Goal: Information Seeking & Learning: Learn about a topic

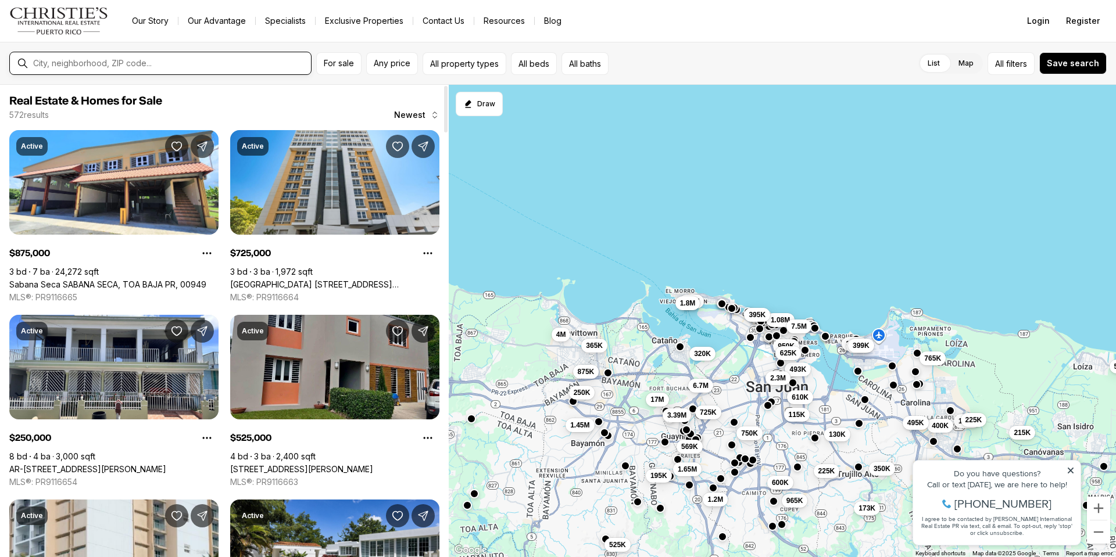
click at [173, 65] on input "text" at bounding box center [169, 63] width 273 height 9
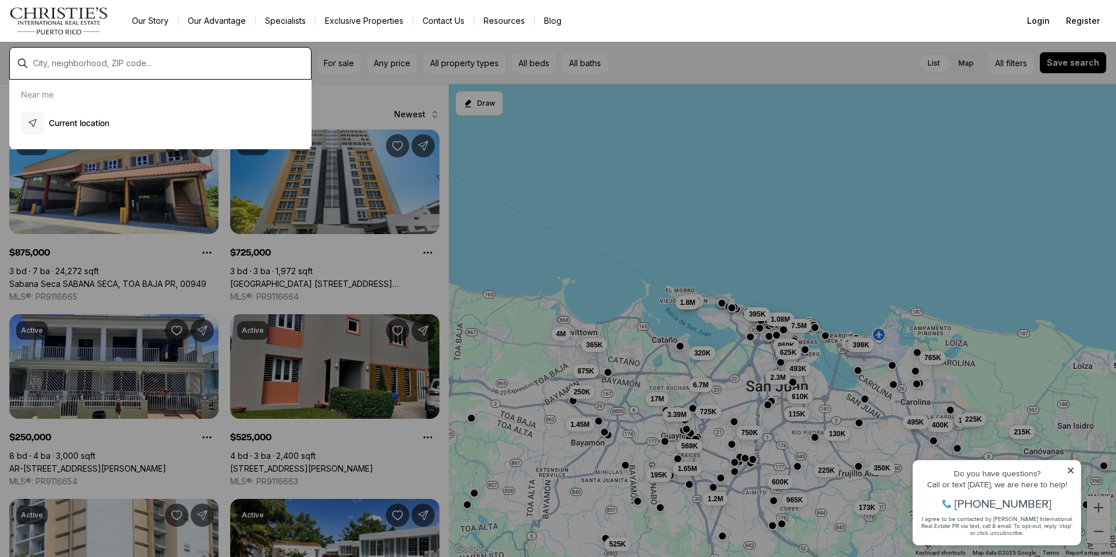
type input "**********"
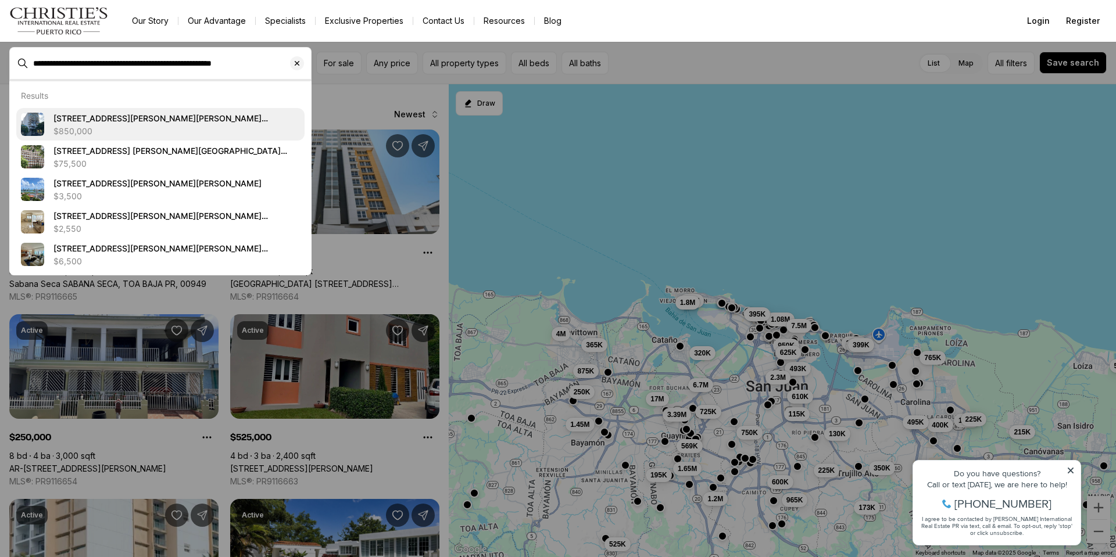
click at [174, 125] on span "[STREET_ADDRESS][PERSON_NAME][PERSON_NAME][PERSON_NAME]" at bounding box center [160, 124] width 214 height 22
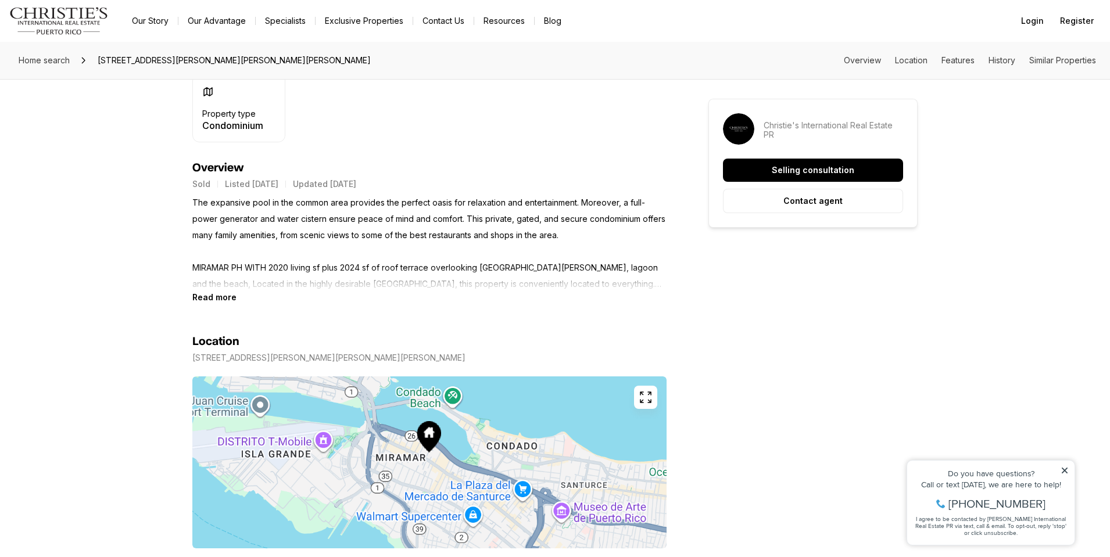
scroll to position [403, 0]
click at [210, 295] on b "Read more" at bounding box center [214, 297] width 44 height 10
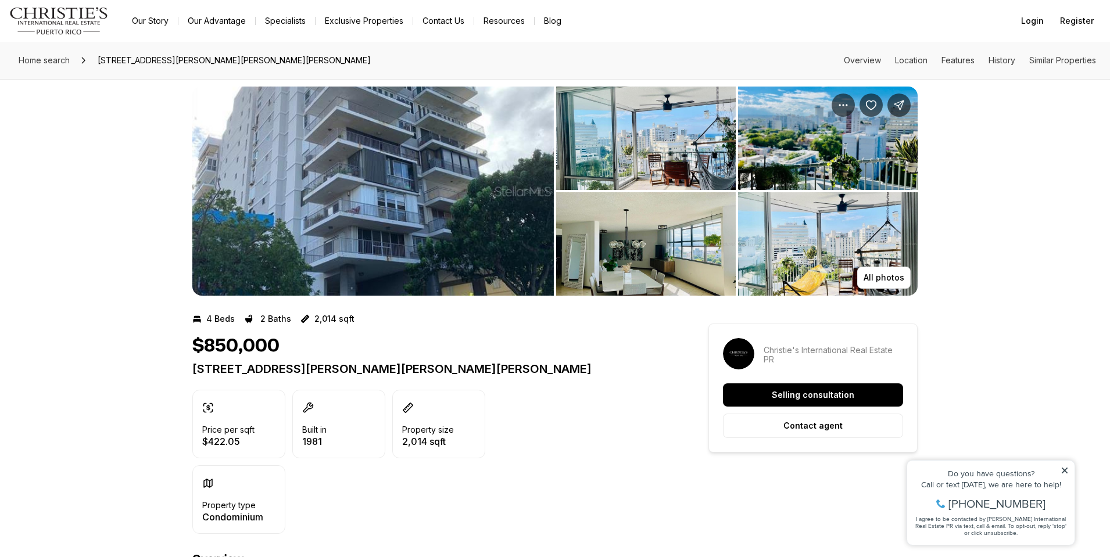
scroll to position [0, 0]
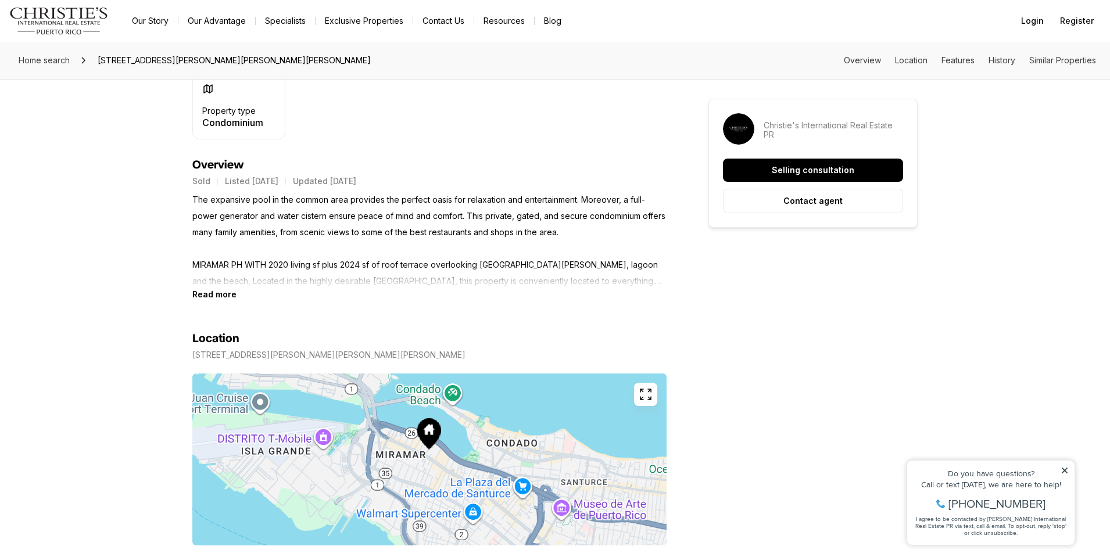
scroll to position [406, 0]
click at [220, 296] on b "Read more" at bounding box center [214, 294] width 44 height 10
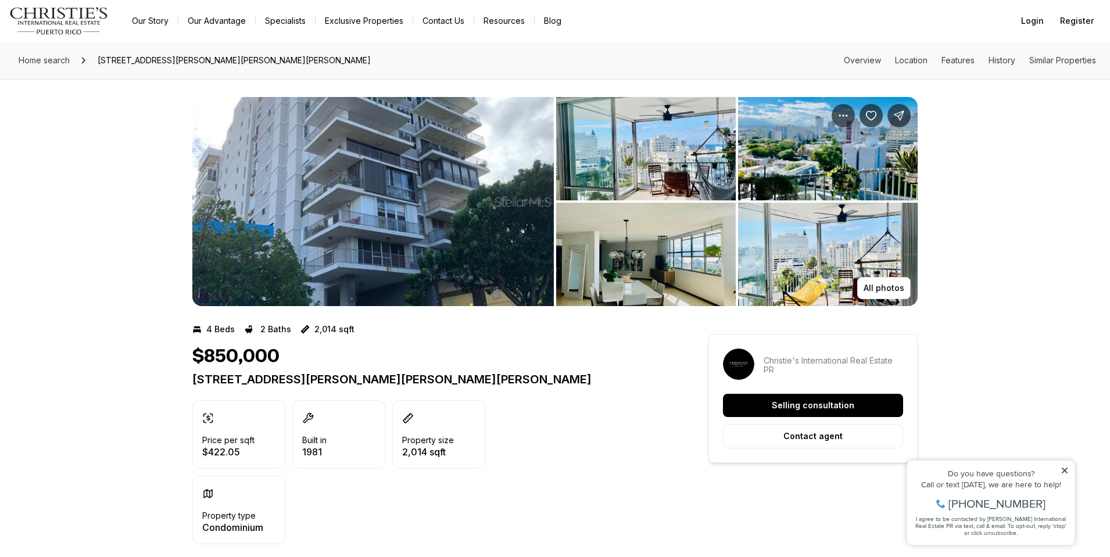
scroll to position [0, 0]
